Goal: Task Accomplishment & Management: Manage account settings

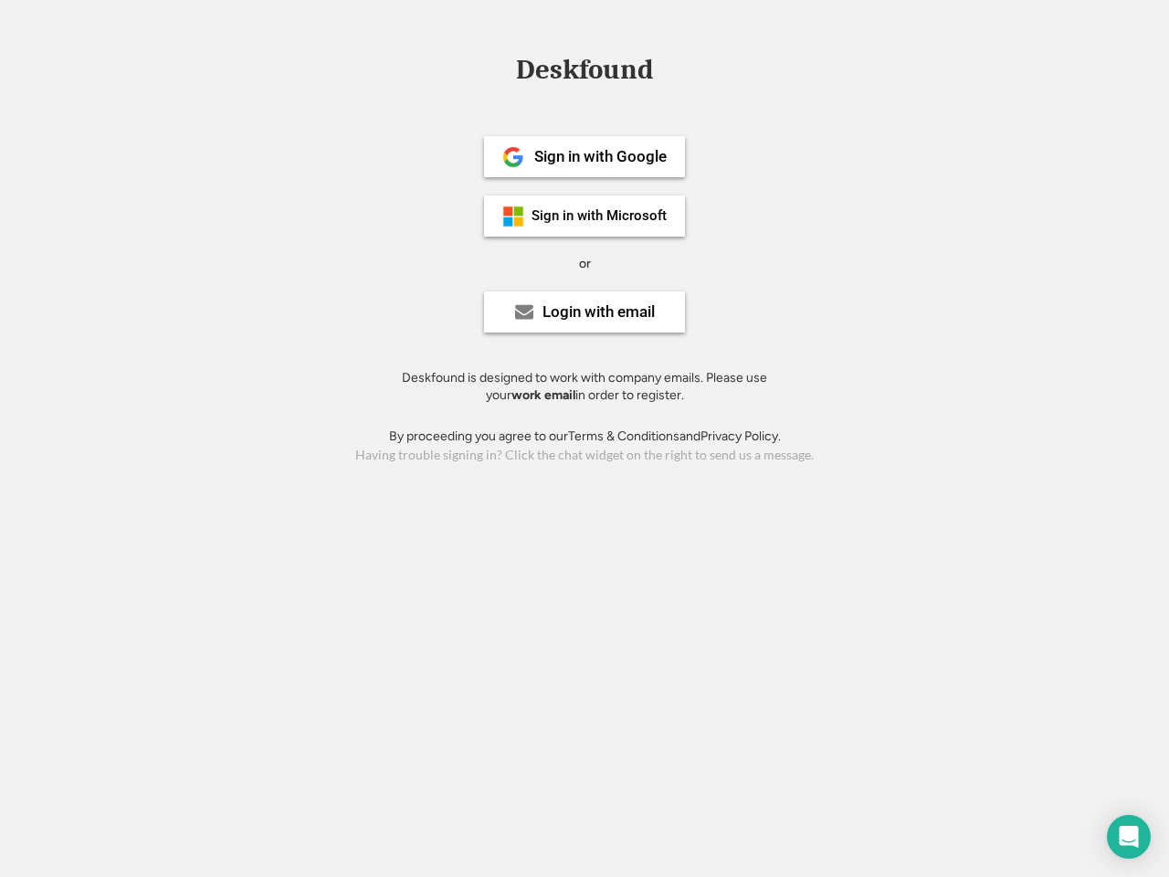
click at [585, 261] on div "or" at bounding box center [585, 264] width 12 height 18
click at [585, 73] on div "Deskfound" at bounding box center [584, 70] width 155 height 28
click at [500, 69] on div "Deskfound" at bounding box center [584, 73] width 1169 height 35
click at [585, 73] on div "Deskfound" at bounding box center [584, 70] width 155 height 28
click at [585, 263] on div "or" at bounding box center [585, 264] width 12 height 18
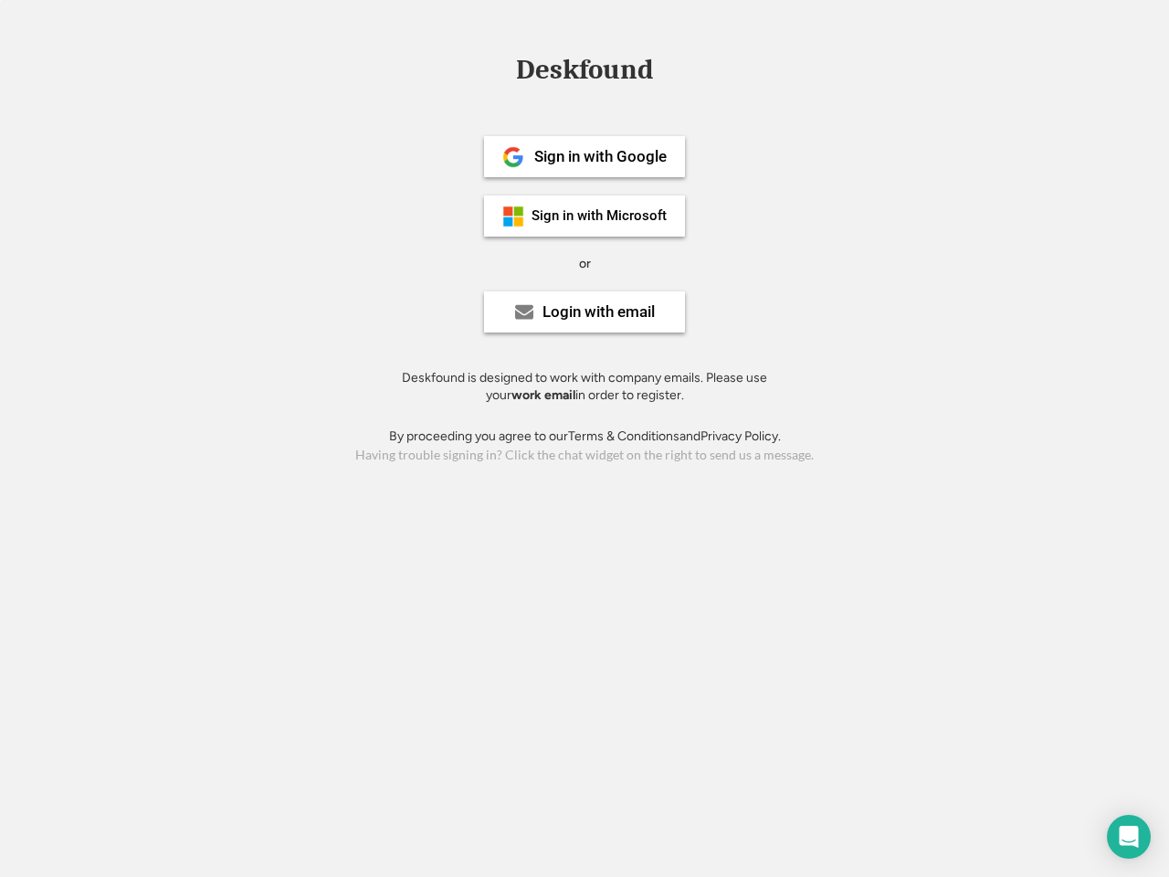
click at [585, 156] on div "Sign in with Google" at bounding box center [600, 157] width 132 height 16
click at [600, 156] on div "Sign in with Google" at bounding box center [600, 157] width 132 height 16
click at [513, 157] on img at bounding box center [513, 157] width 22 height 22
click at [585, 216] on div "Sign in with Microsoft" at bounding box center [599, 216] width 135 height 14
click at [600, 216] on div "Sign in with Microsoft" at bounding box center [599, 216] width 135 height 14
